Goal: Information Seeking & Learning: Learn about a topic

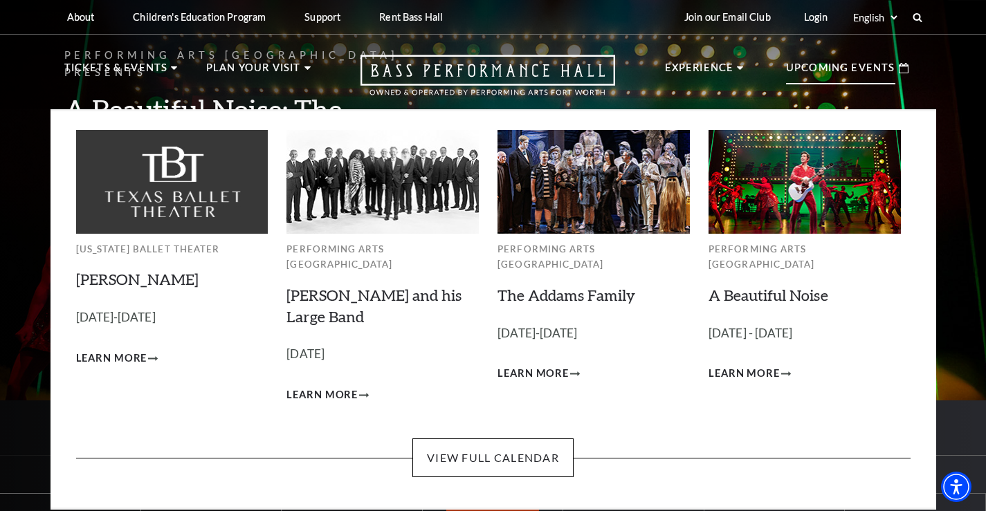
click at [810, 65] on p "Upcoming Events" at bounding box center [840, 72] width 109 height 25
click at [788, 179] on img at bounding box center [805, 181] width 192 height 103
click at [730, 365] on span "Learn More" at bounding box center [744, 373] width 71 height 17
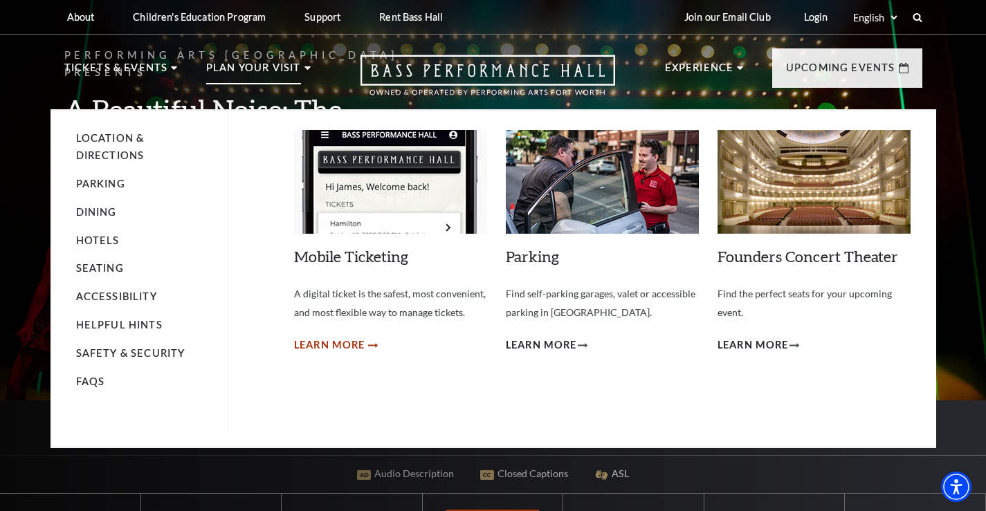
click at [341, 339] on span "Learn More" at bounding box center [329, 345] width 71 height 17
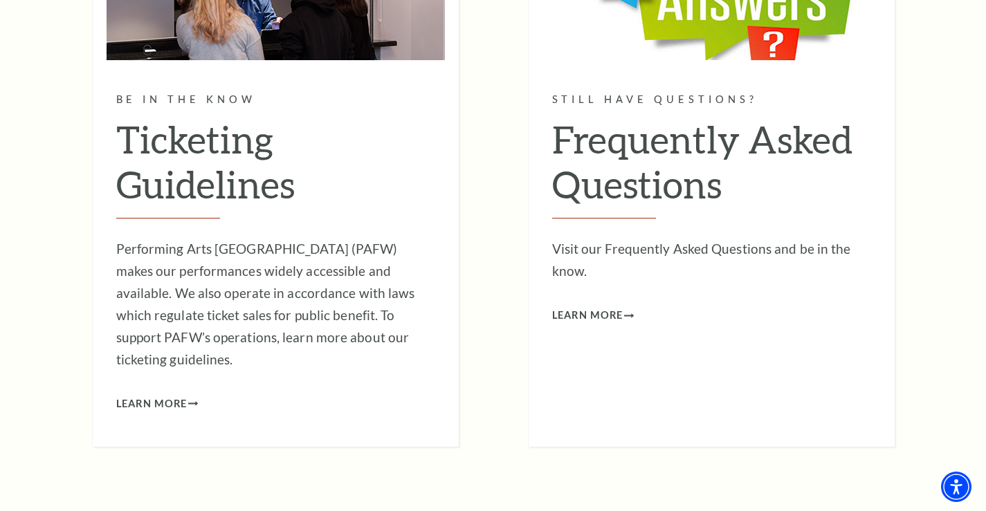
scroll to position [1315, 0]
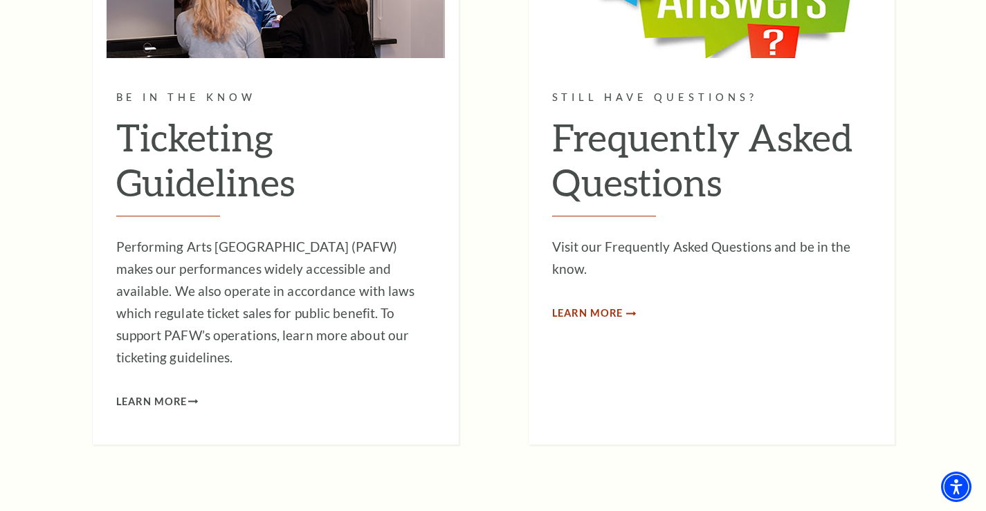
click at [568, 307] on span "Learn More" at bounding box center [587, 313] width 71 height 17
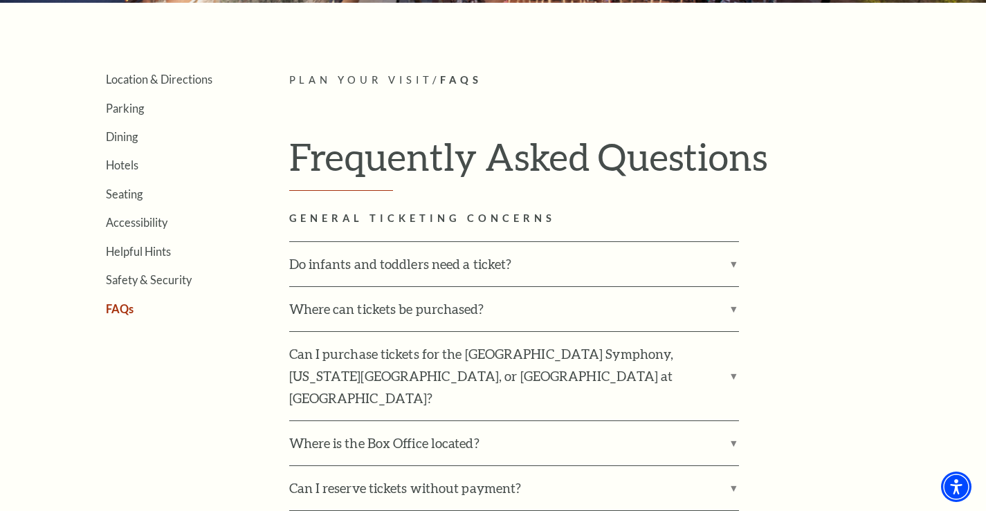
scroll to position [346, 0]
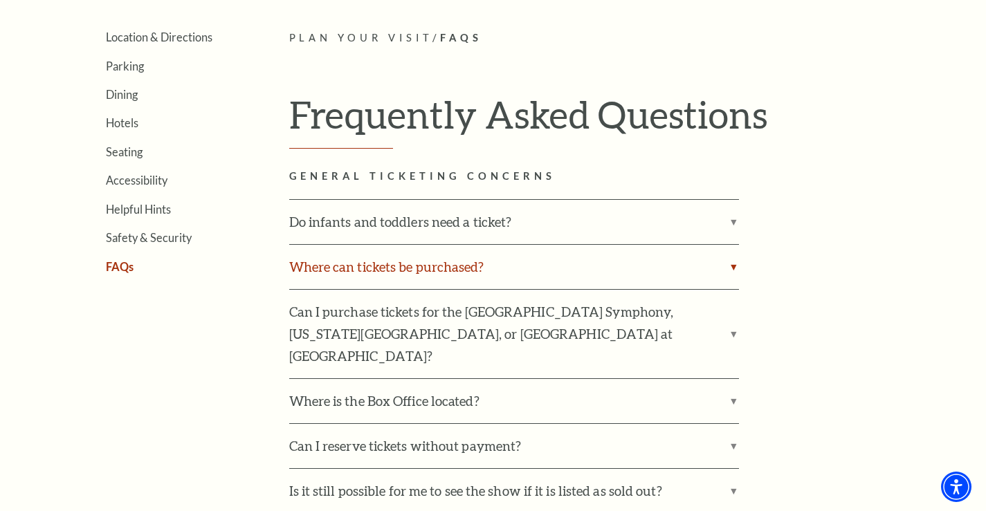
click at [355, 262] on label "Where can tickets be purchased?" at bounding box center [514, 267] width 450 height 44
click at [0, 0] on input "Where can tickets be purchased?" at bounding box center [0, 0] width 0 height 0
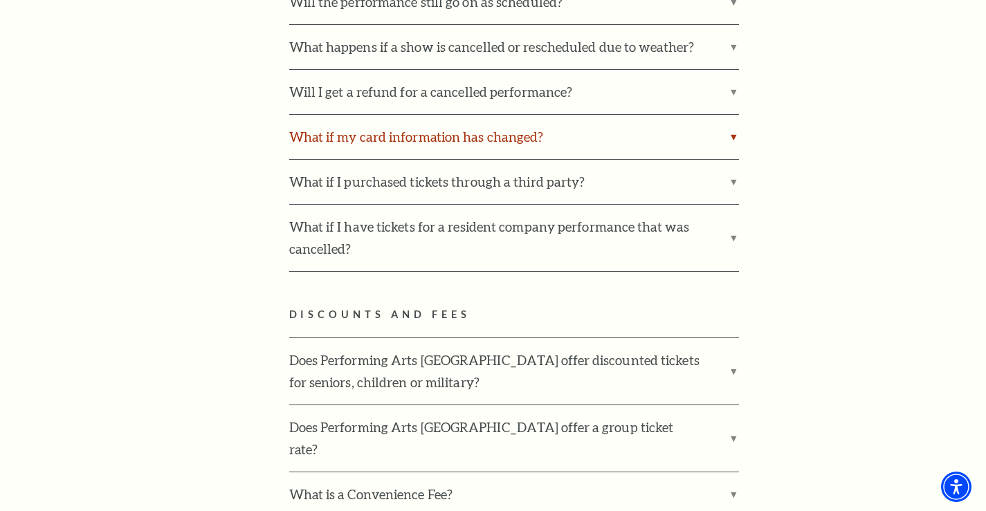
scroll to position [2699, 0]
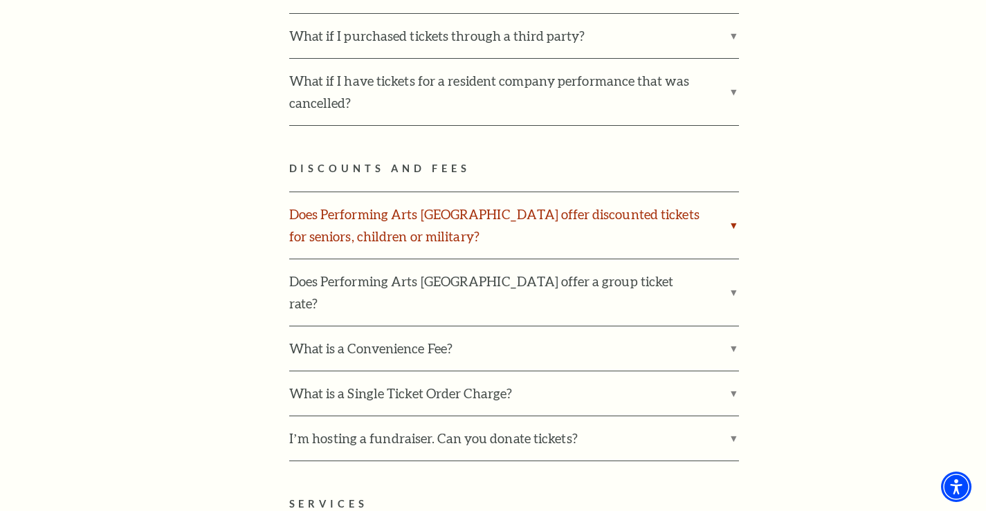
click at [436, 192] on label "Does Performing Arts Fort Worth offer discounted tickets for seniors, children …" at bounding box center [514, 225] width 450 height 66
click at [0, 0] on input "Does Performing Arts [GEOGRAPHIC_DATA] offer discounted tickets for seniors, ch…" at bounding box center [0, 0] width 0 height 0
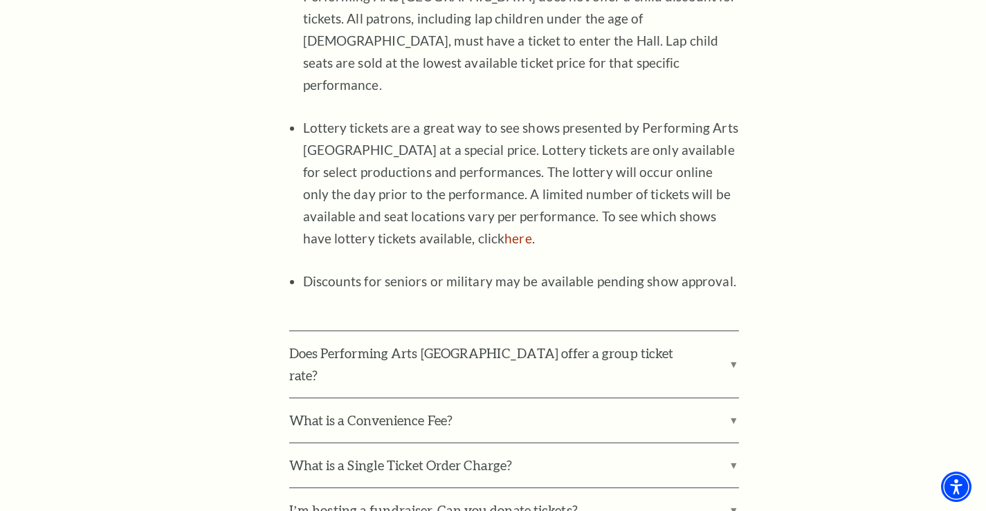
scroll to position [3114, 0]
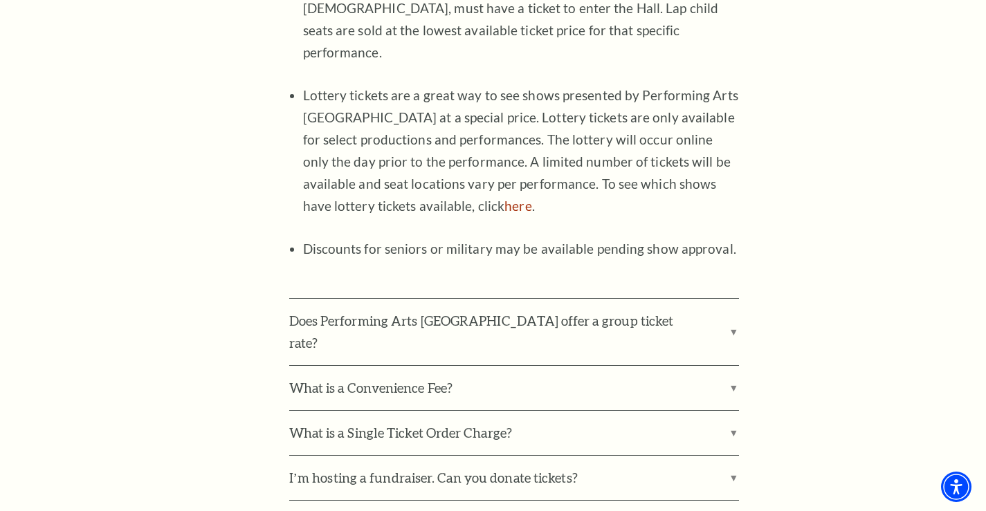
click at [370, 238] on li "Discounts for seniors or military may be available pending show approval." at bounding box center [521, 249] width 436 height 22
click at [365, 238] on li "Discounts for seniors or military may be available pending show approval." at bounding box center [521, 249] width 436 height 22
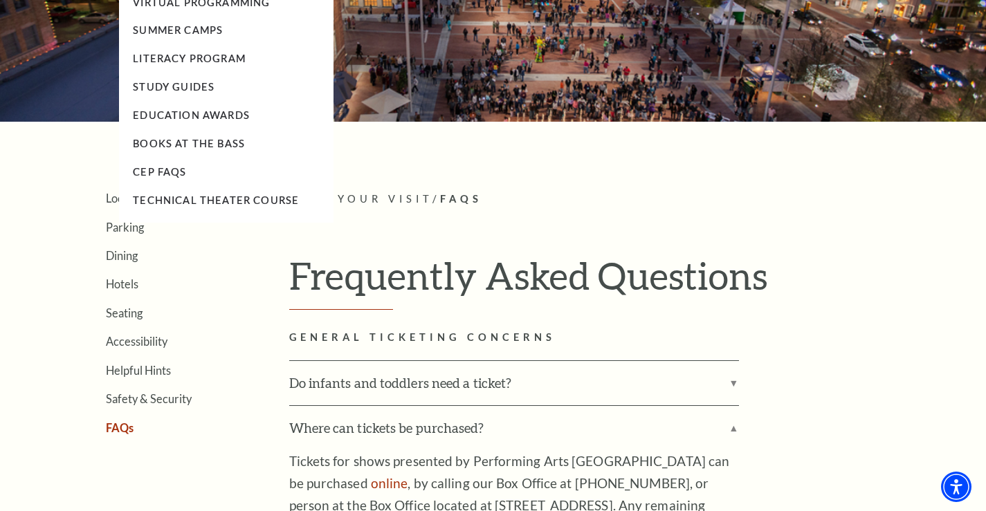
scroll to position [0, 0]
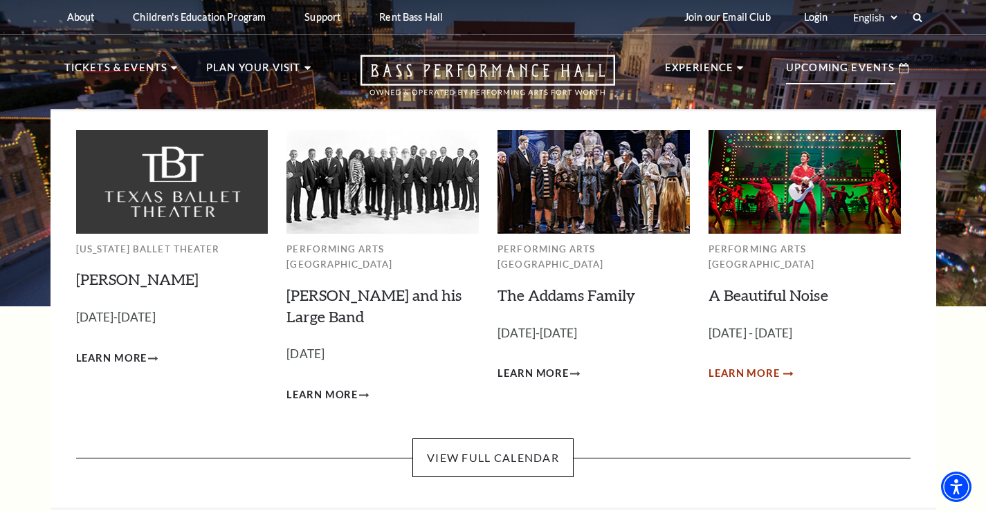
drag, startPoint x: 787, startPoint y: 163, endPoint x: 718, endPoint y: 354, distance: 202.3
click at [718, 365] on span "Learn More" at bounding box center [744, 373] width 71 height 17
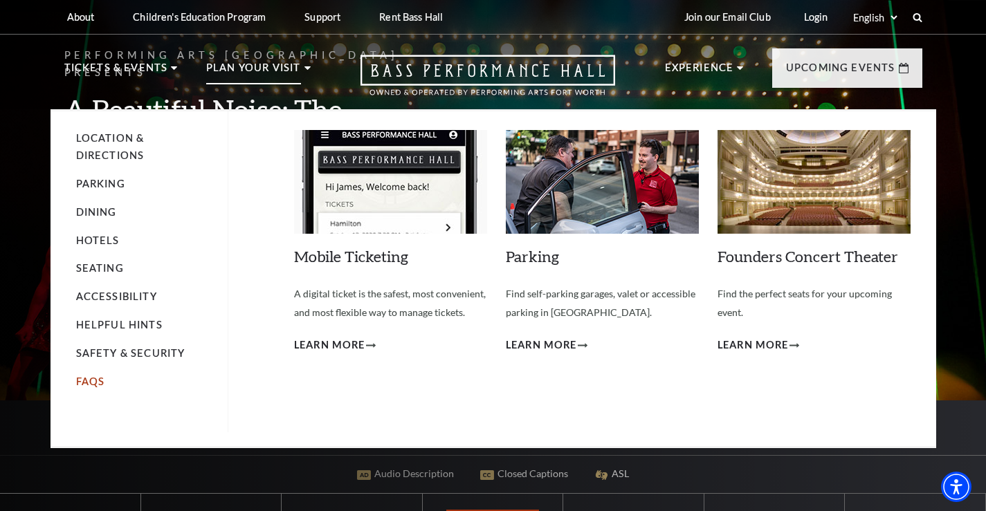
click at [93, 376] on link "FAQs" at bounding box center [90, 382] width 29 height 12
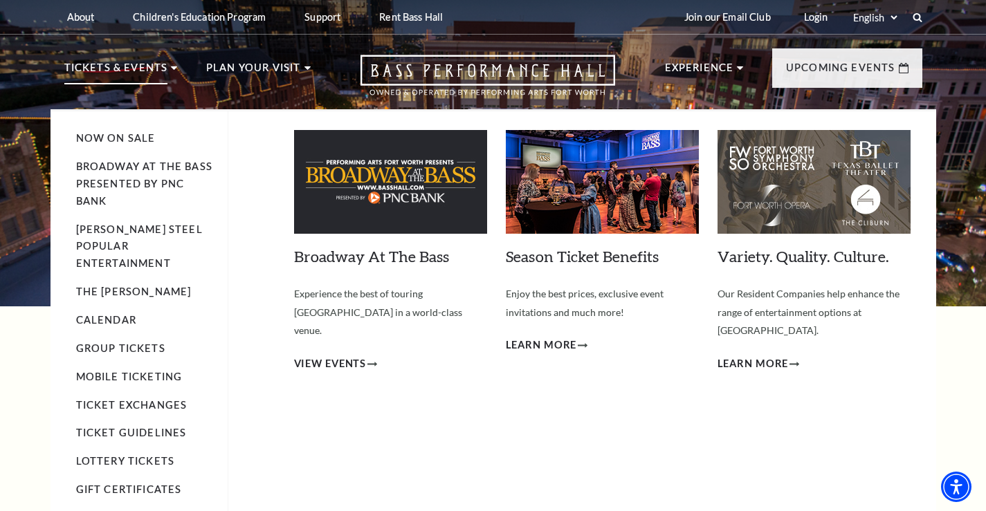
click at [139, 66] on p "Tickets & Events" at bounding box center [116, 72] width 104 height 25
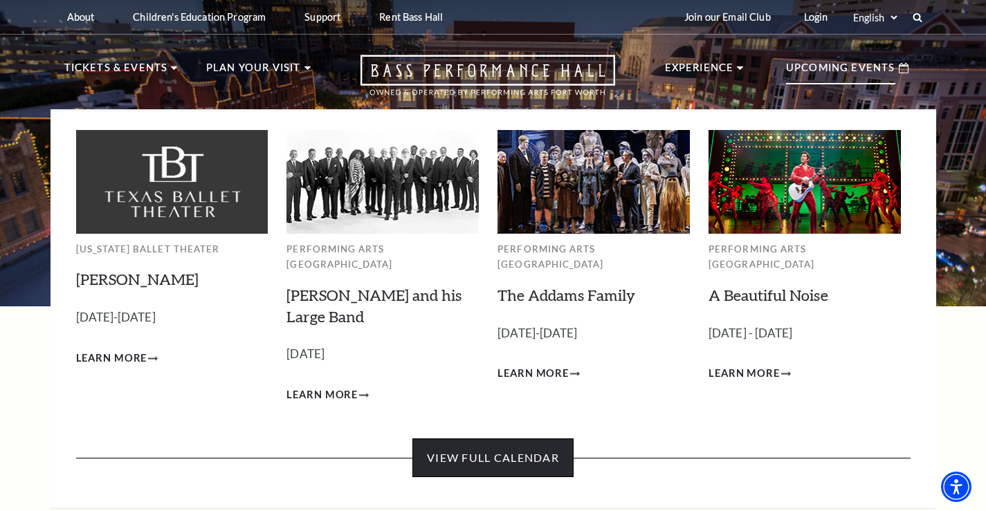
click at [504, 439] on link "View Full Calendar" at bounding box center [492, 458] width 161 height 39
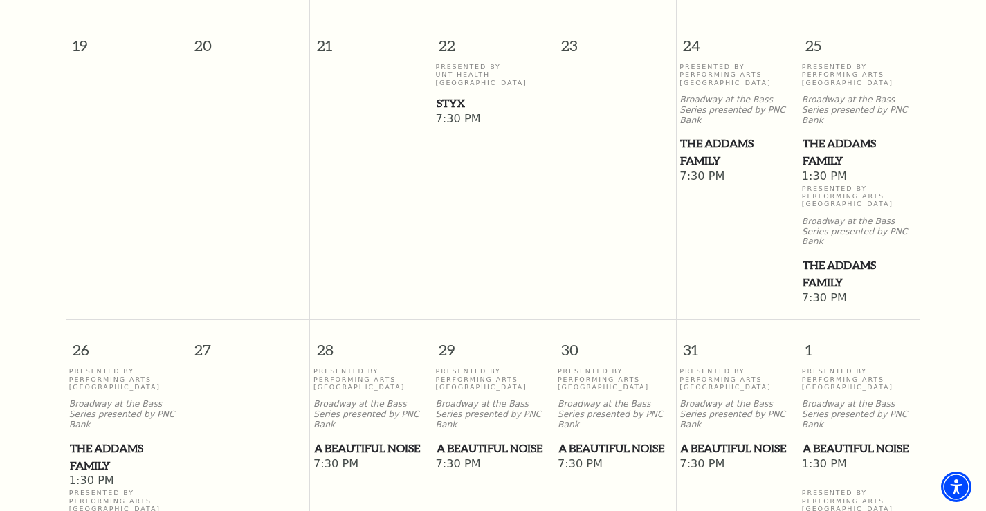
scroll to position [953, 0]
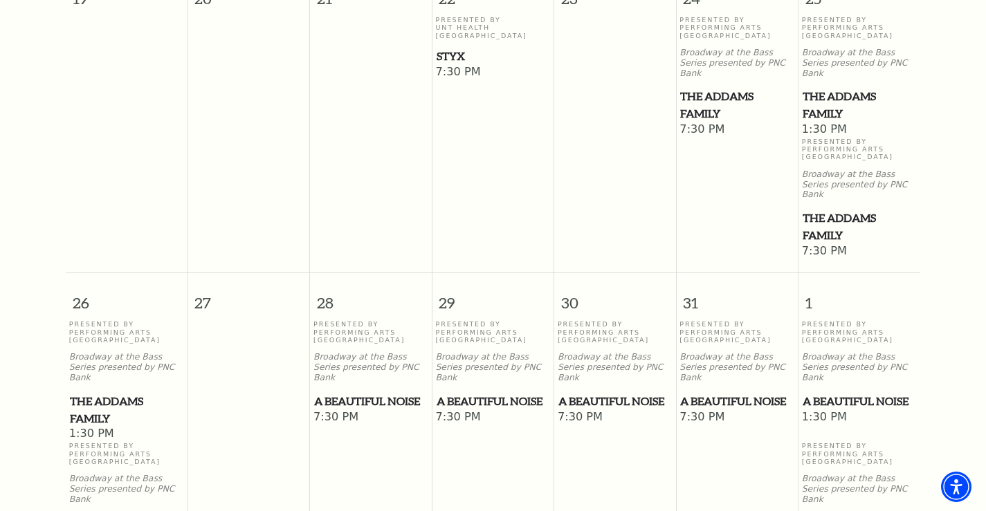
click at [352, 393] on span "A Beautiful Noise" at bounding box center [370, 401] width 113 height 17
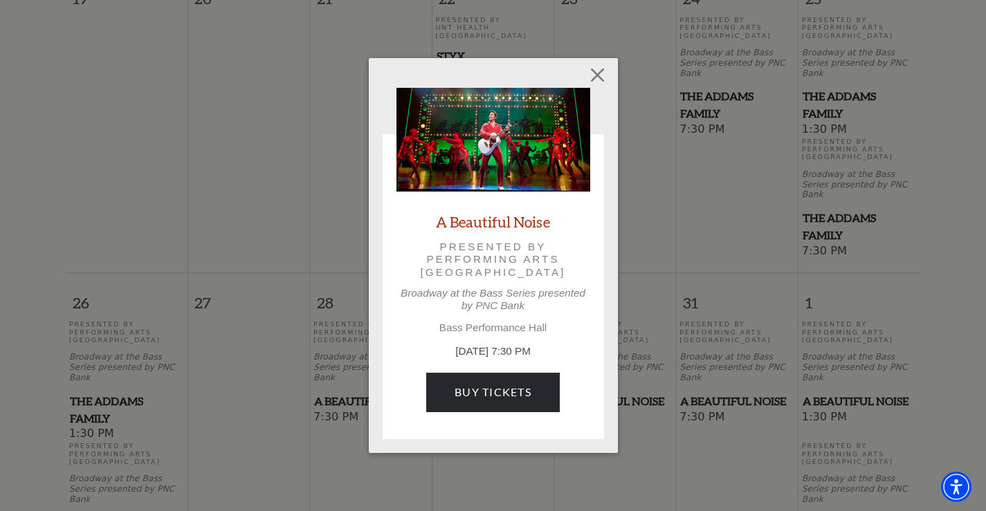
click at [502, 220] on link "A Beautiful Noise" at bounding box center [493, 221] width 114 height 19
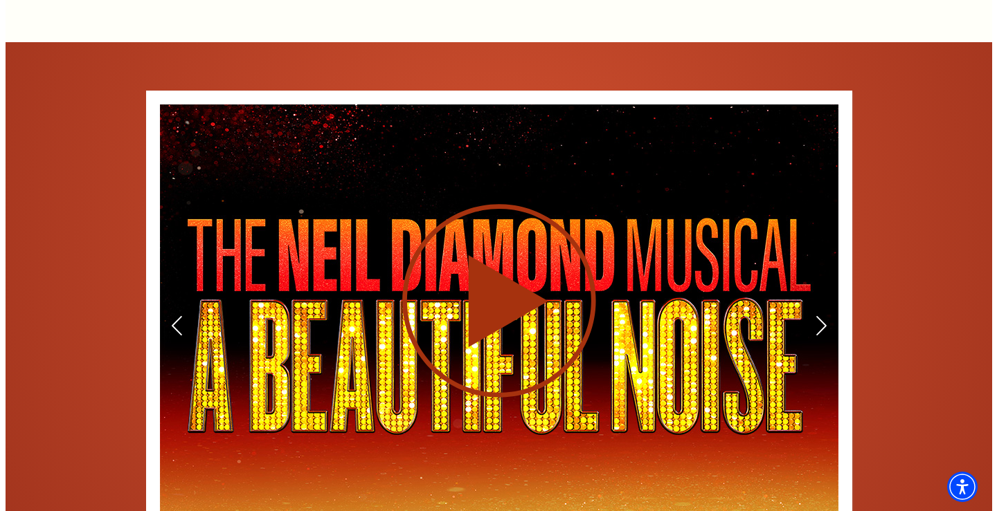
scroll to position [2075, 0]
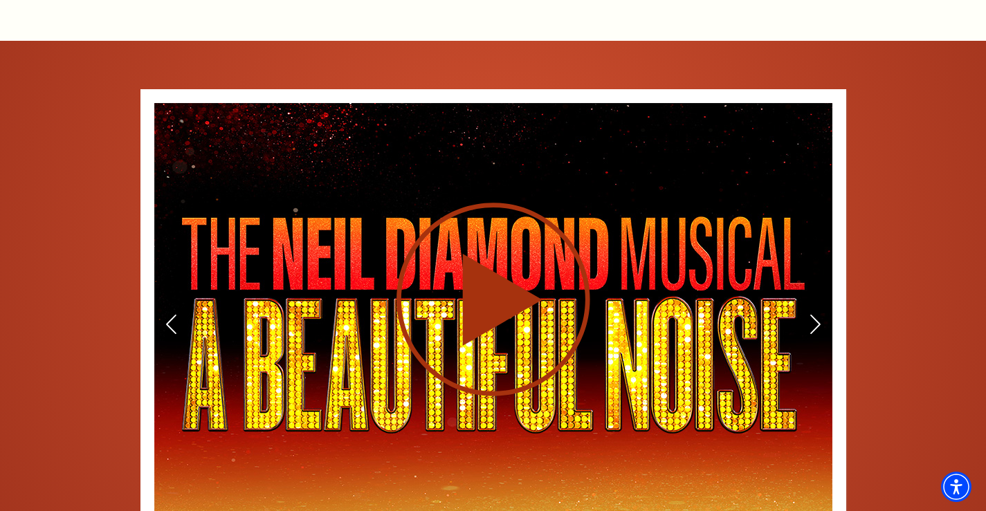
click at [454, 220] on icon at bounding box center [493, 299] width 339 height 197
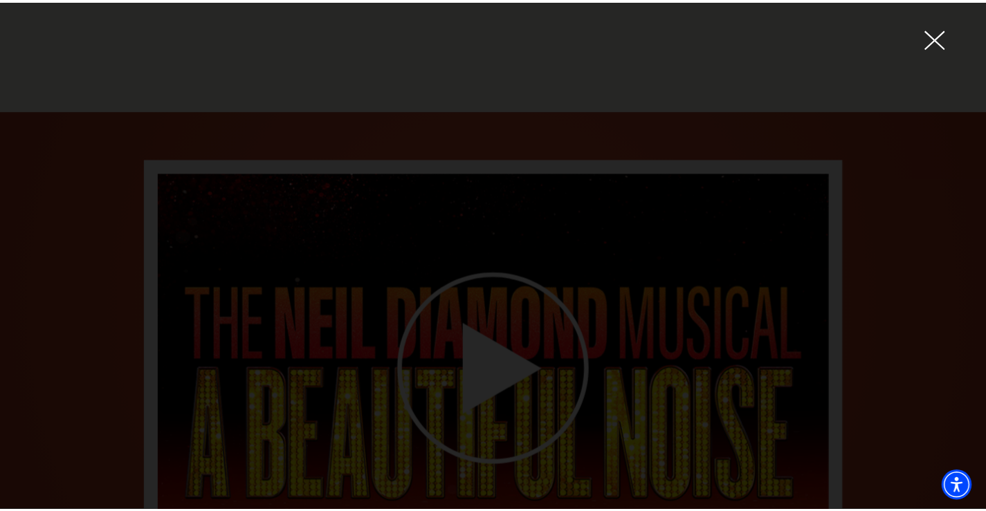
scroll to position [1957, 0]
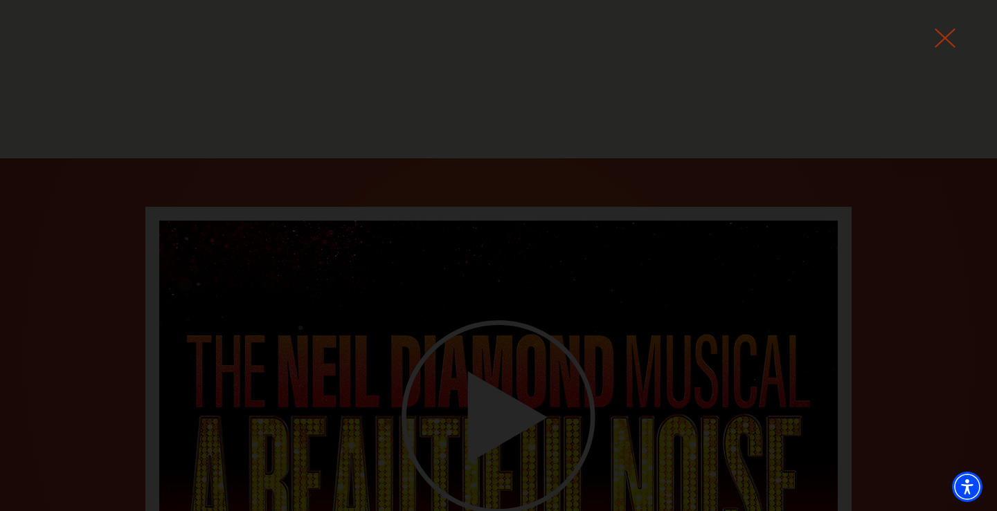
click at [942, 34] on icon at bounding box center [944, 38] width 21 height 21
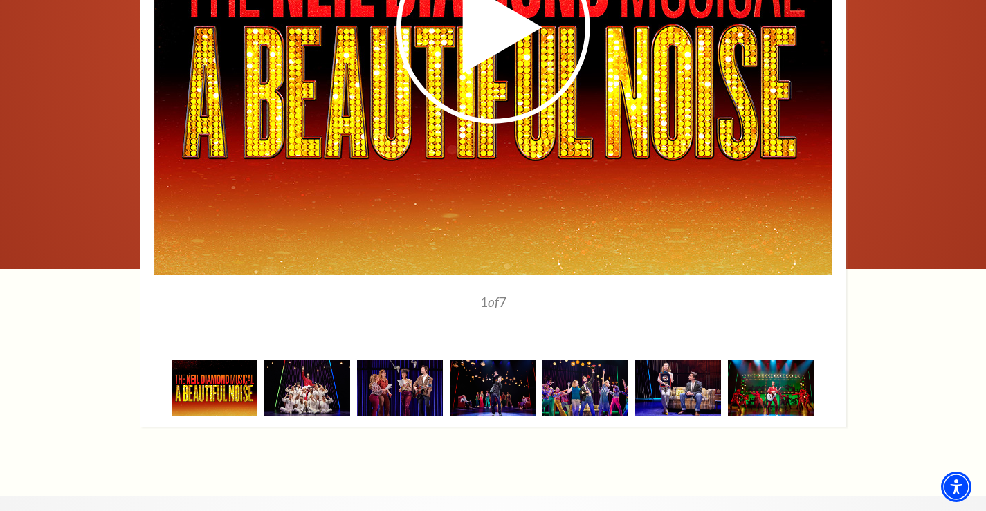
scroll to position [2372, 0]
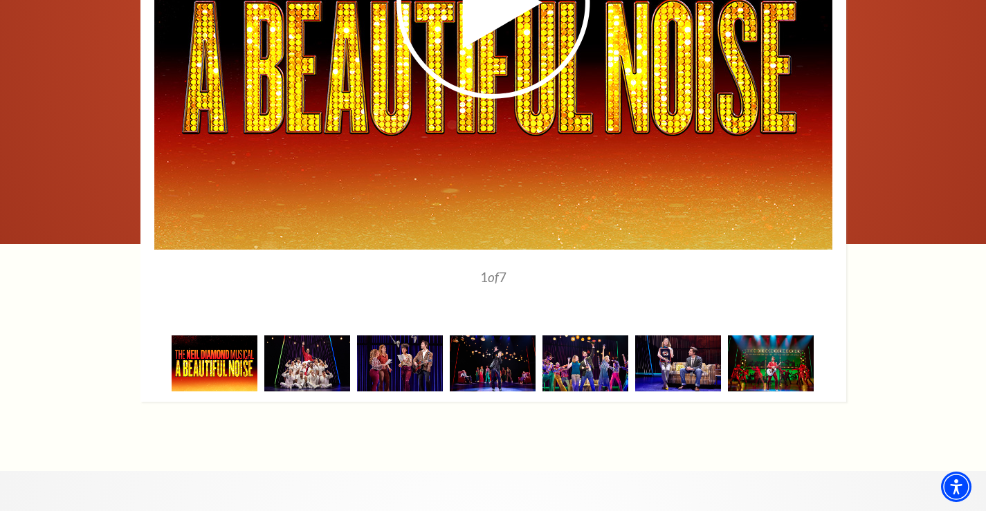
click at [210, 336] on img at bounding box center [215, 364] width 86 height 56
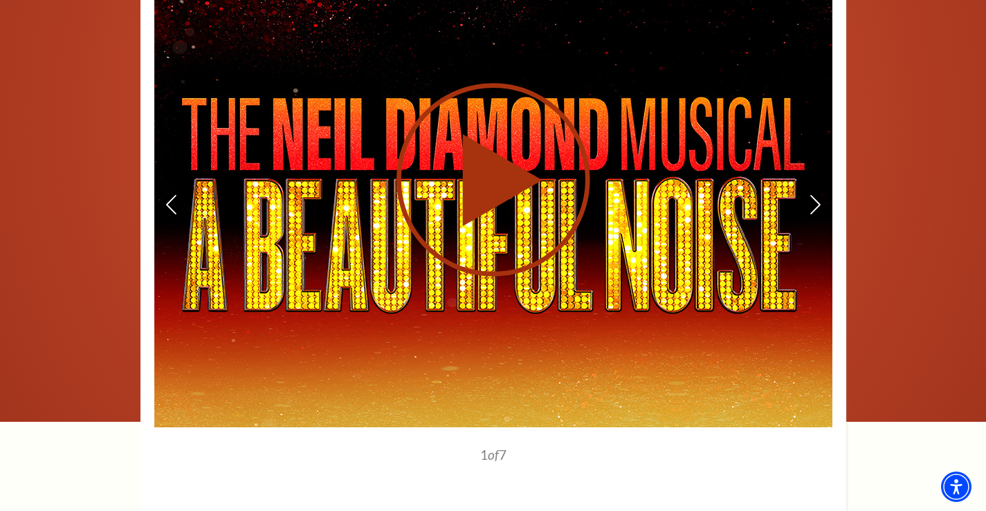
scroll to position [2303, 0]
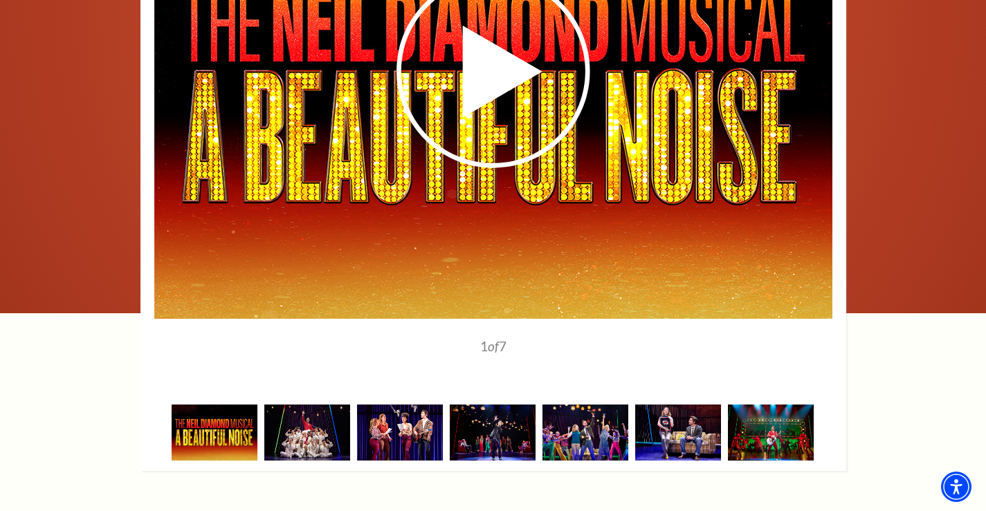
click at [395, 405] on img at bounding box center [400, 433] width 86 height 56
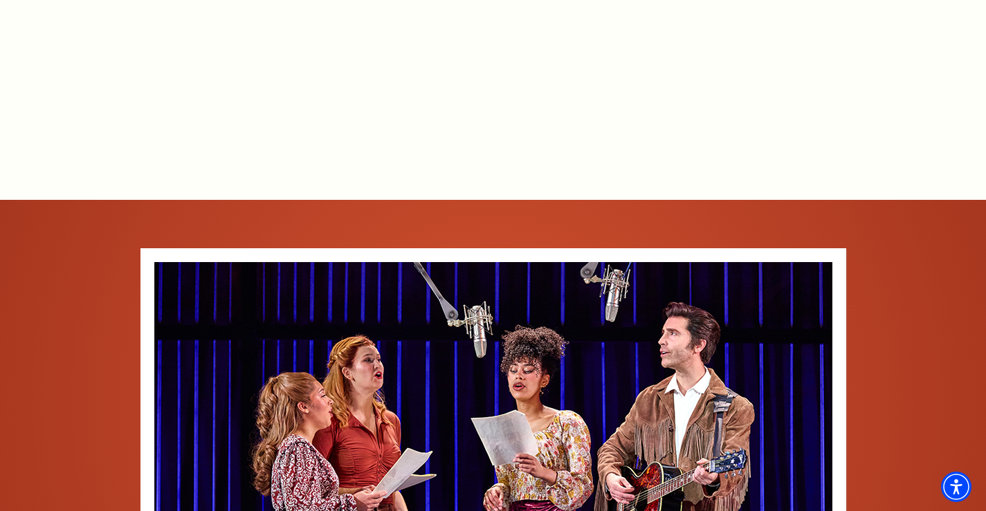
scroll to position [1888, 0]
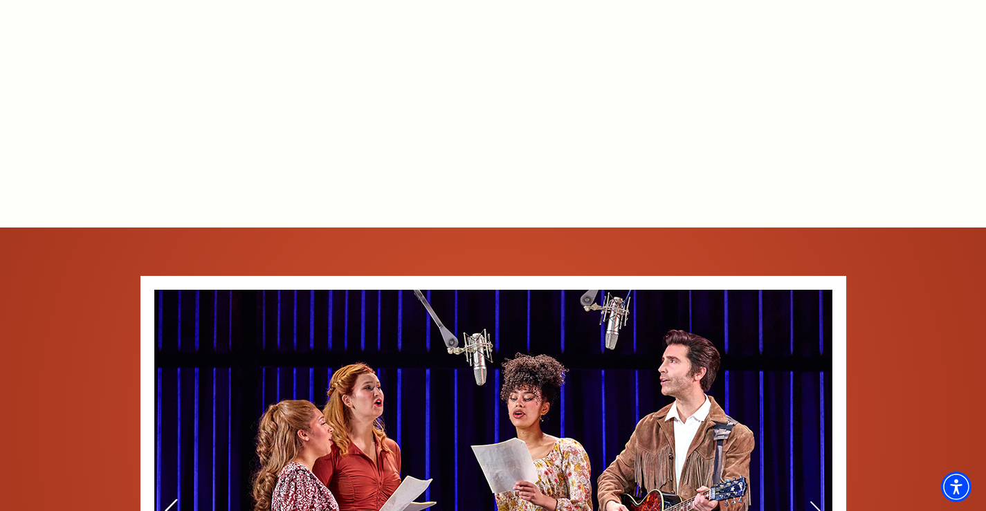
click at [166, 500] on icon at bounding box center [170, 512] width 15 height 24
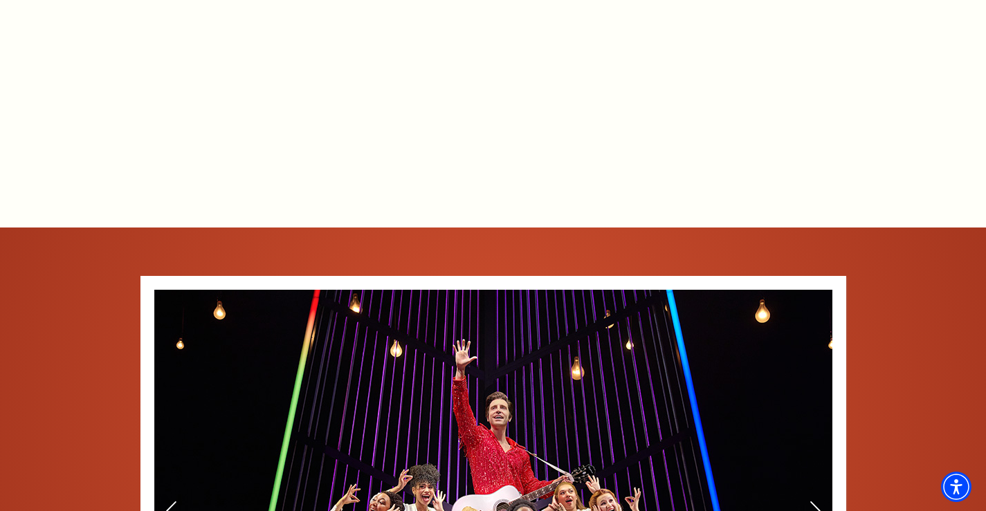
click at [824, 437] on img at bounding box center [493, 512] width 678 height 444
click at [814, 500] on icon at bounding box center [815, 512] width 15 height 24
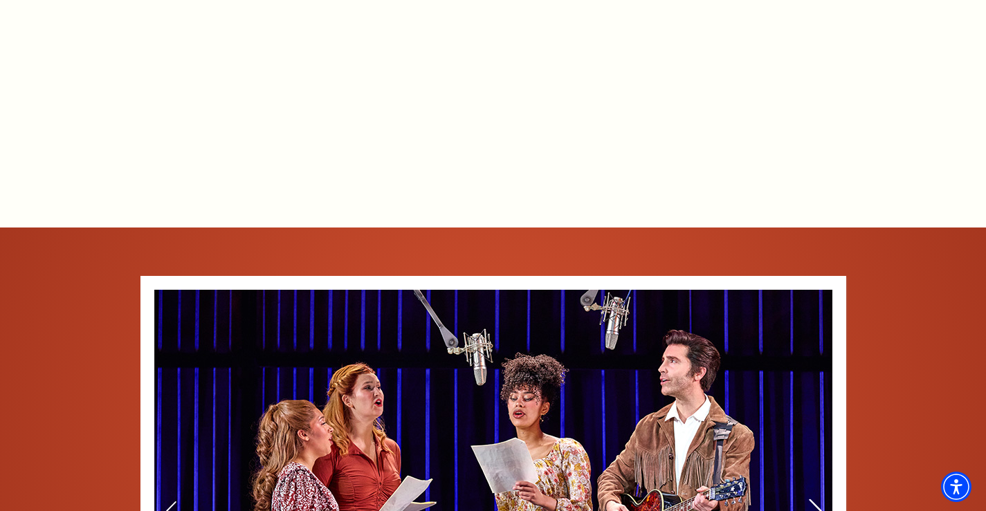
click at [815, 500] on icon at bounding box center [815, 512] width 15 height 24
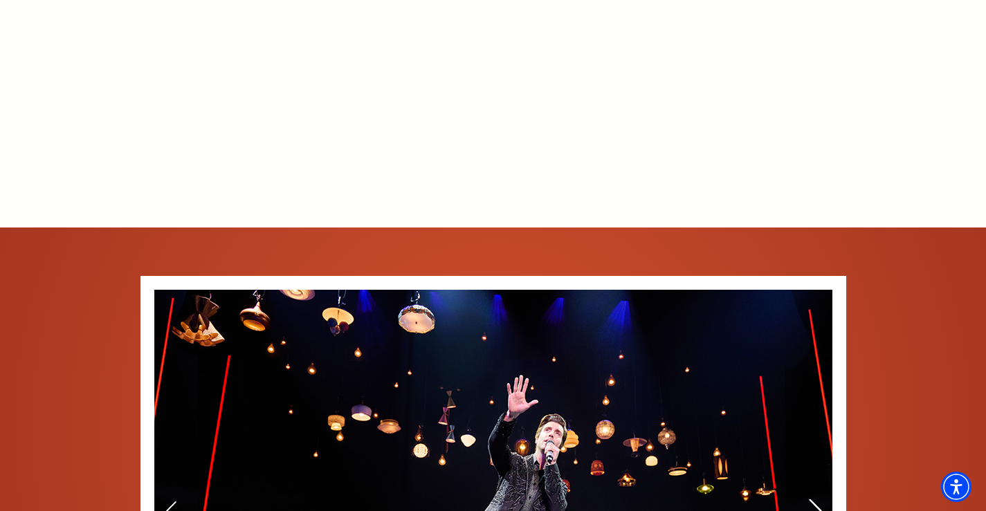
click at [819, 500] on icon at bounding box center [815, 512] width 15 height 24
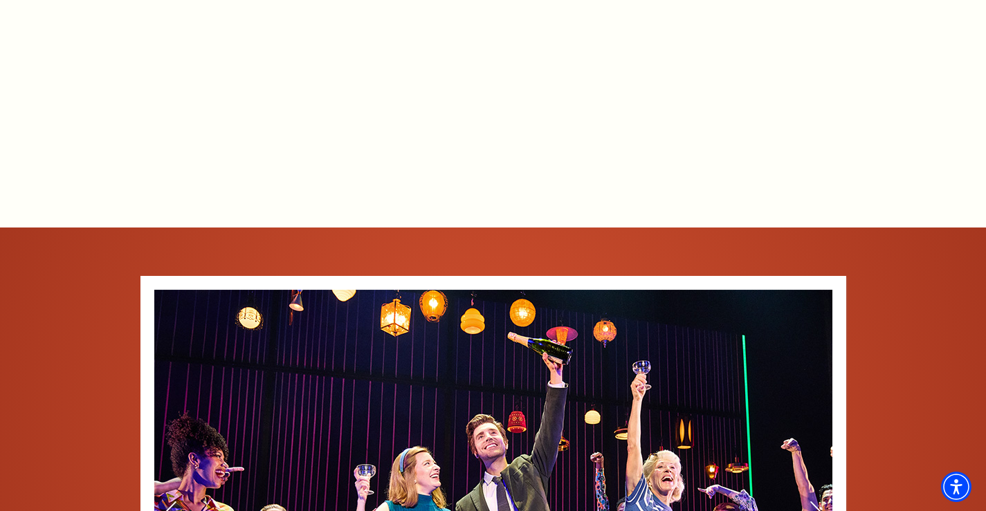
click at [824, 434] on img at bounding box center [493, 512] width 678 height 444
click at [815, 500] on icon at bounding box center [815, 512] width 15 height 24
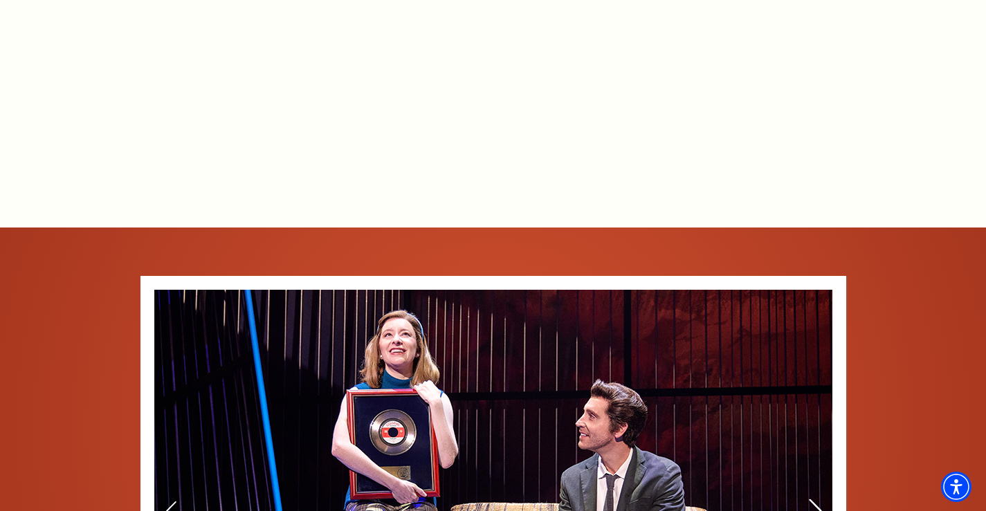
click at [815, 500] on icon at bounding box center [815, 512] width 15 height 24
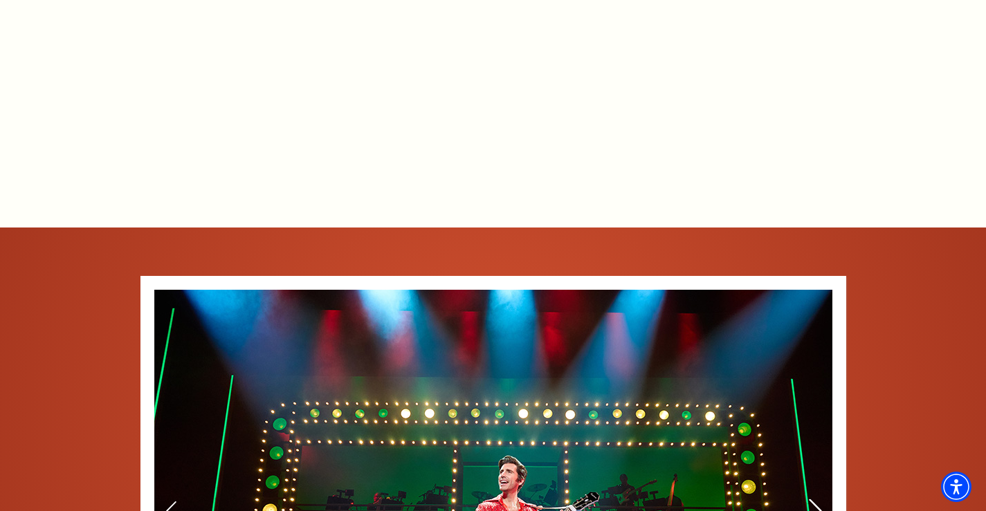
click at [815, 500] on icon at bounding box center [815, 512] width 15 height 24
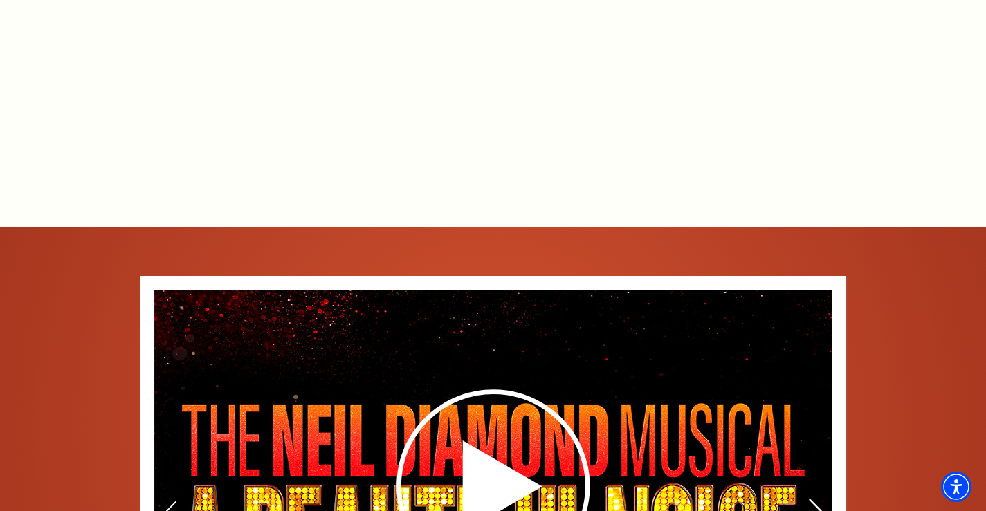
click at [815, 500] on icon at bounding box center [815, 512] width 15 height 24
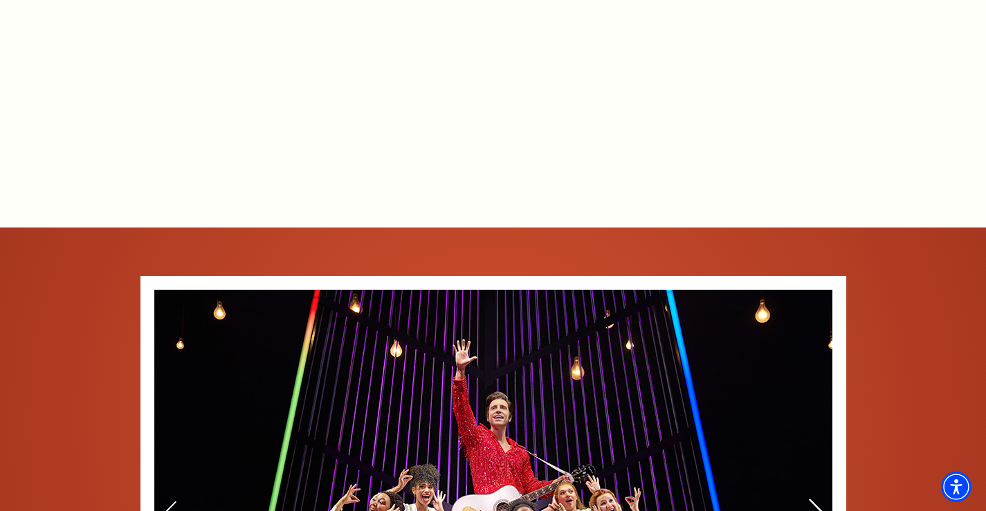
click at [819, 500] on icon at bounding box center [815, 512] width 15 height 24
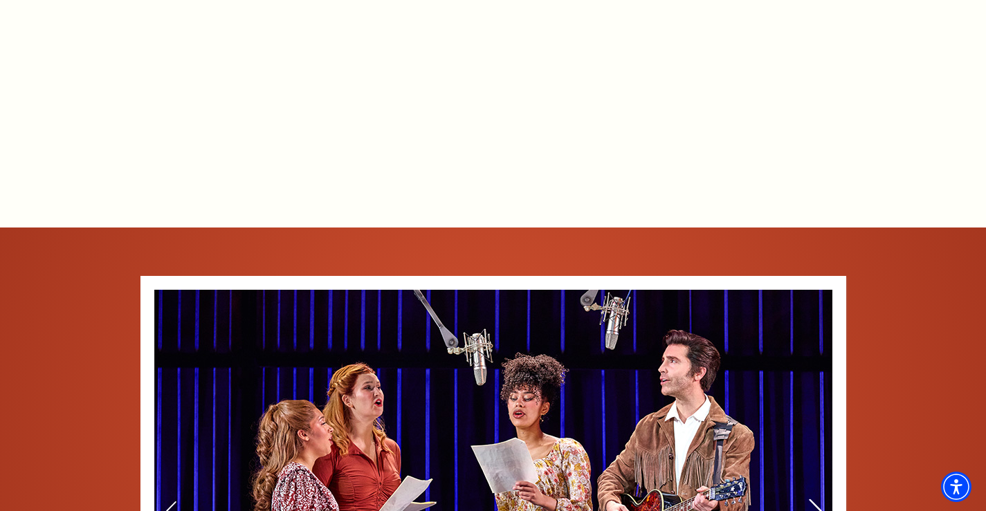
click at [819, 500] on icon at bounding box center [815, 512] width 15 height 24
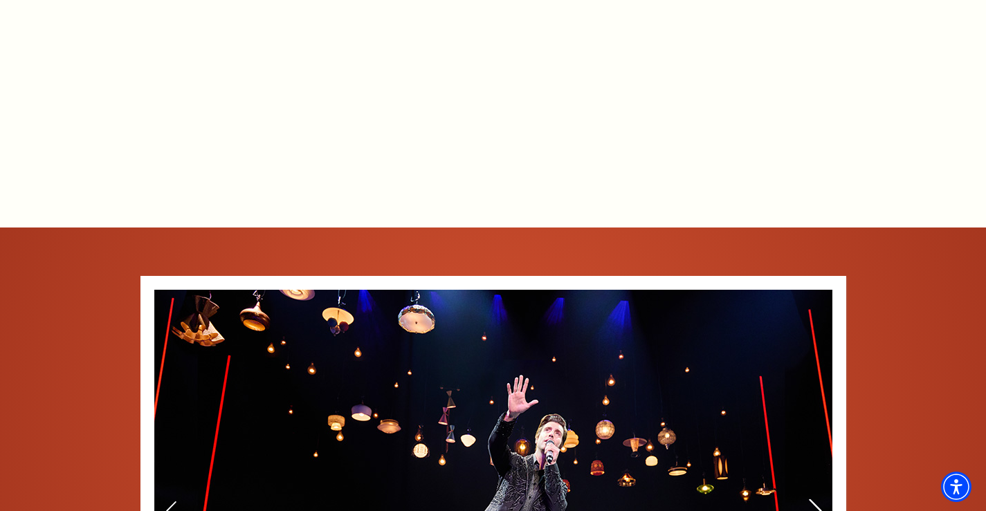
click at [819, 500] on use at bounding box center [815, 512] width 12 height 24
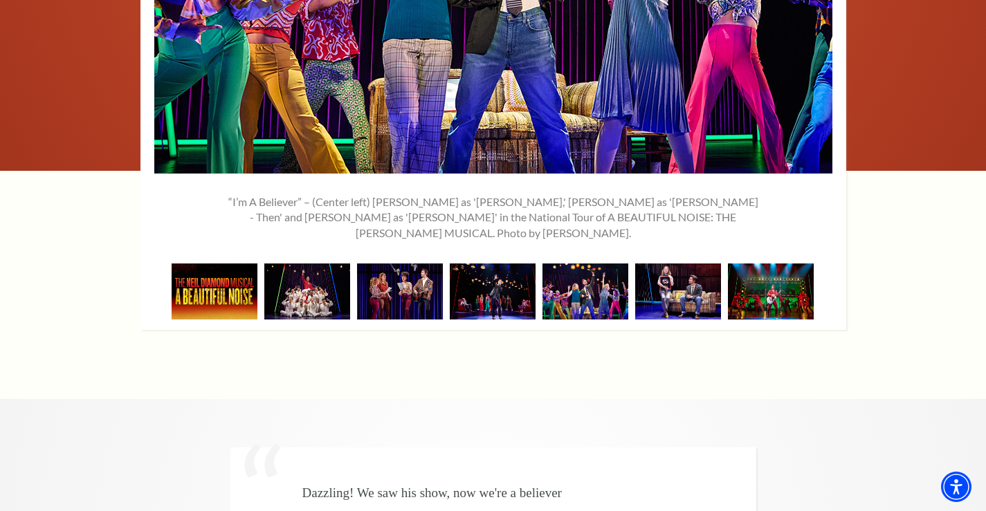
scroll to position [2450, 0]
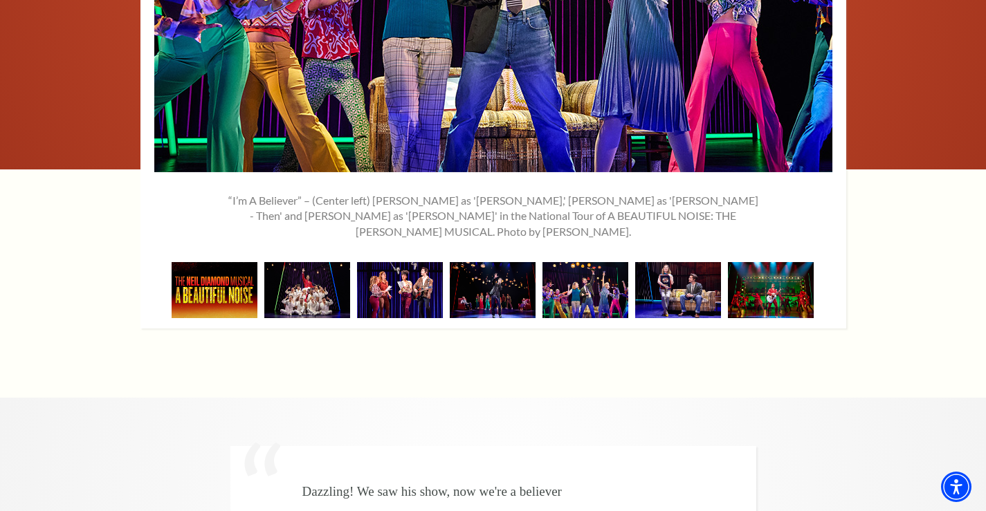
click at [403, 262] on img at bounding box center [400, 290] width 86 height 56
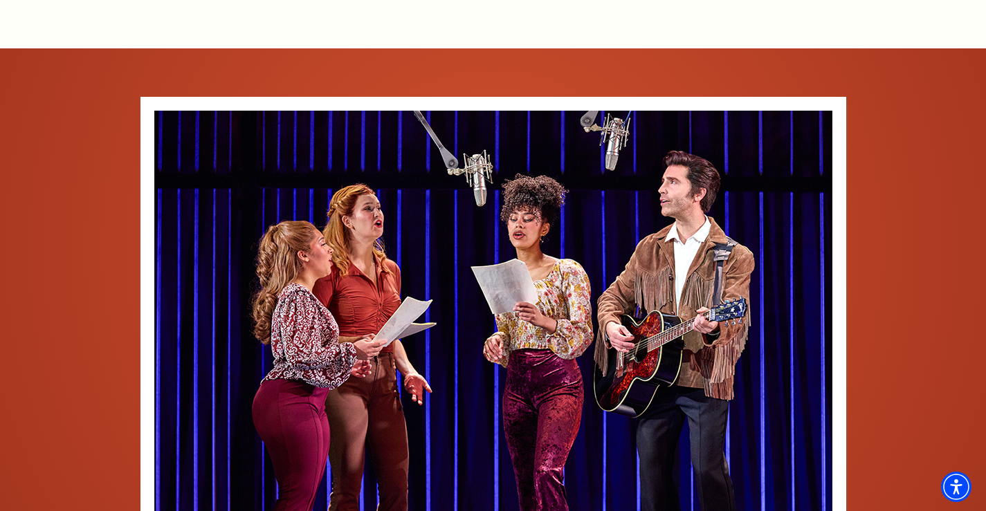
scroll to position [2023, 0]
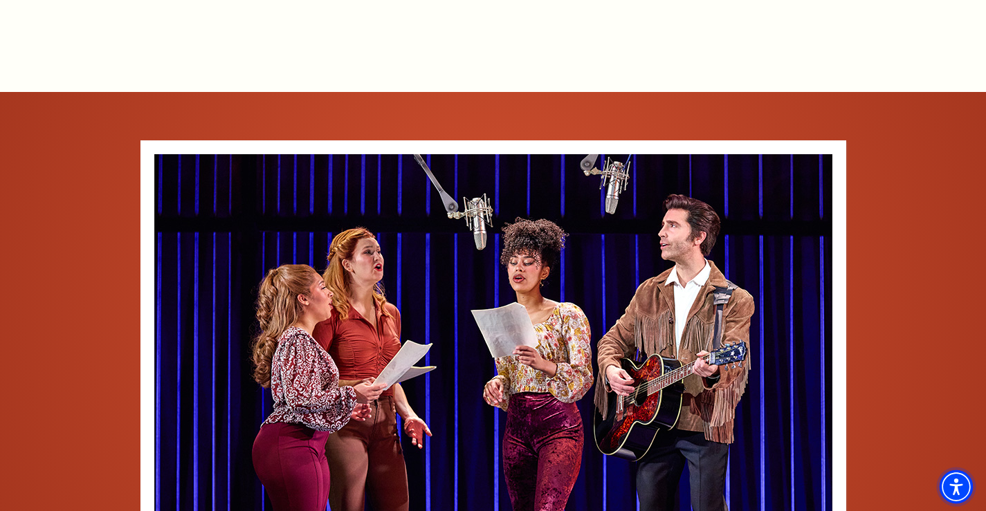
click at [972, 484] on img "Accessibility Menu" at bounding box center [956, 487] width 33 height 33
